Goal: Information Seeking & Learning: Find specific fact

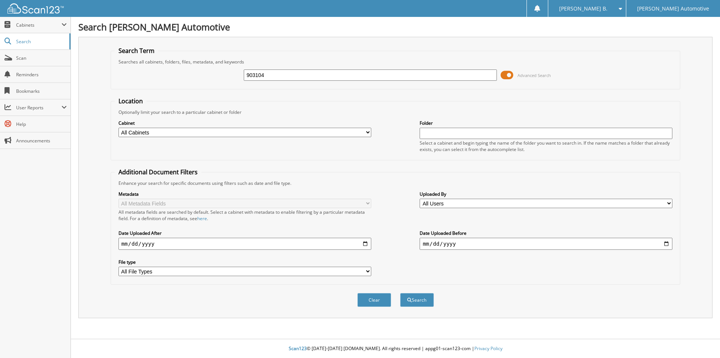
type input "903104"
click at [400, 293] on button "Search" at bounding box center [417, 300] width 34 height 14
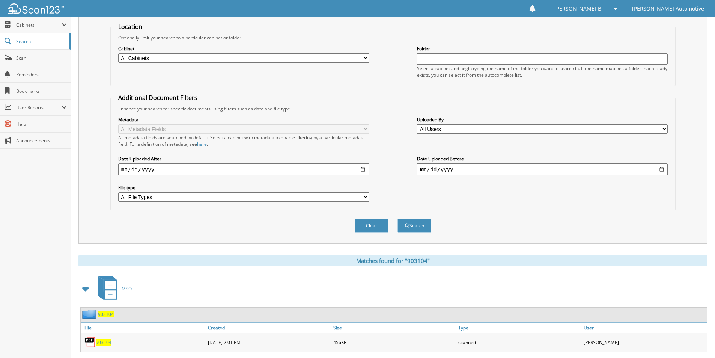
scroll to position [150, 0]
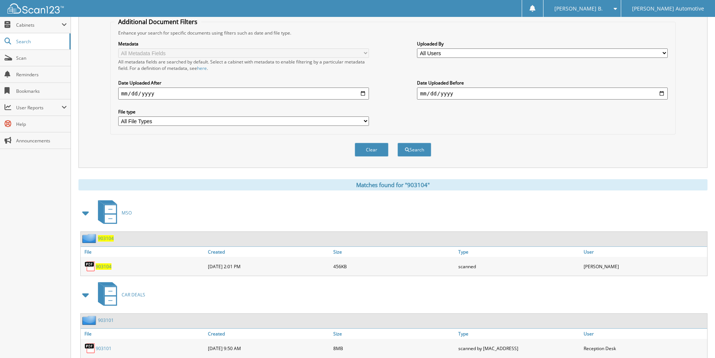
click at [95, 265] on img at bounding box center [89, 265] width 11 height 11
click at [103, 265] on span "903104" at bounding box center [104, 266] width 16 height 6
